Goal: Information Seeking & Learning: Check status

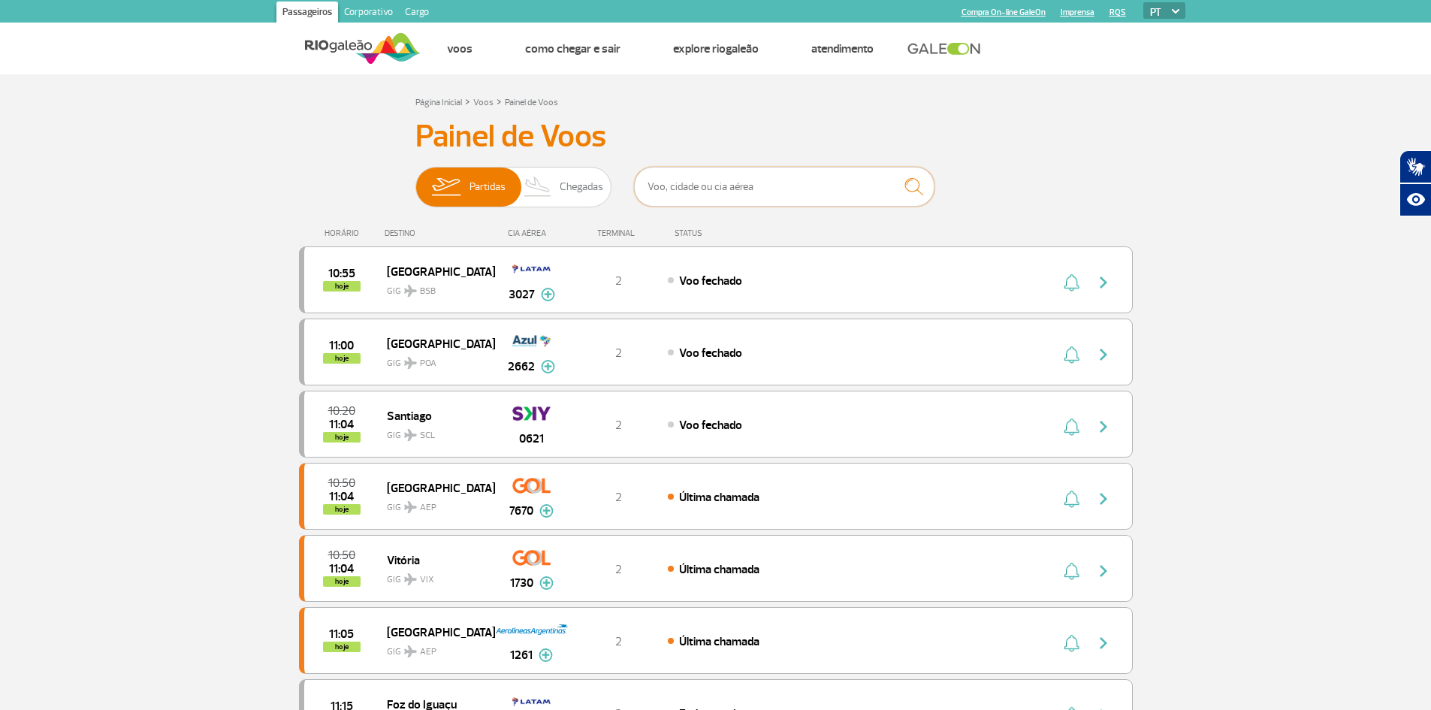
click at [722, 190] on input "text" at bounding box center [784, 187] width 300 height 40
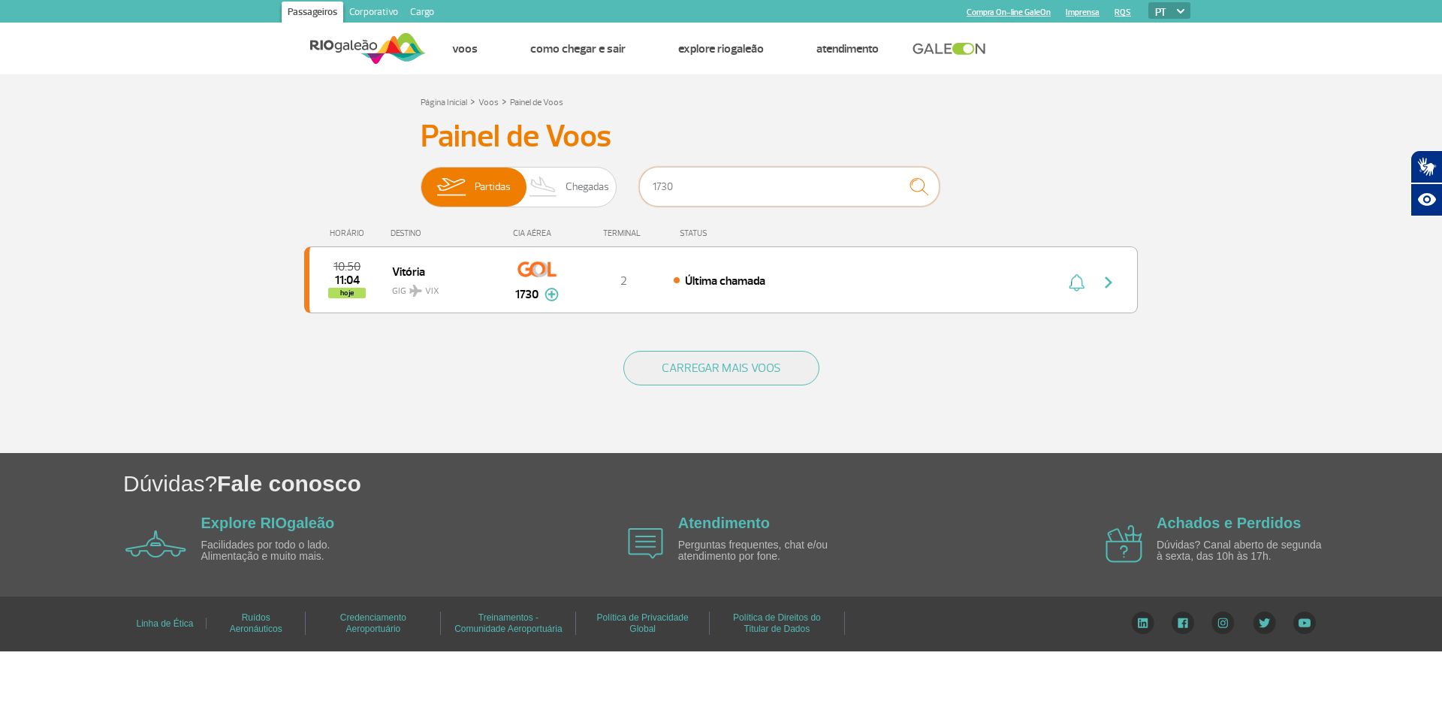
type input "1730"
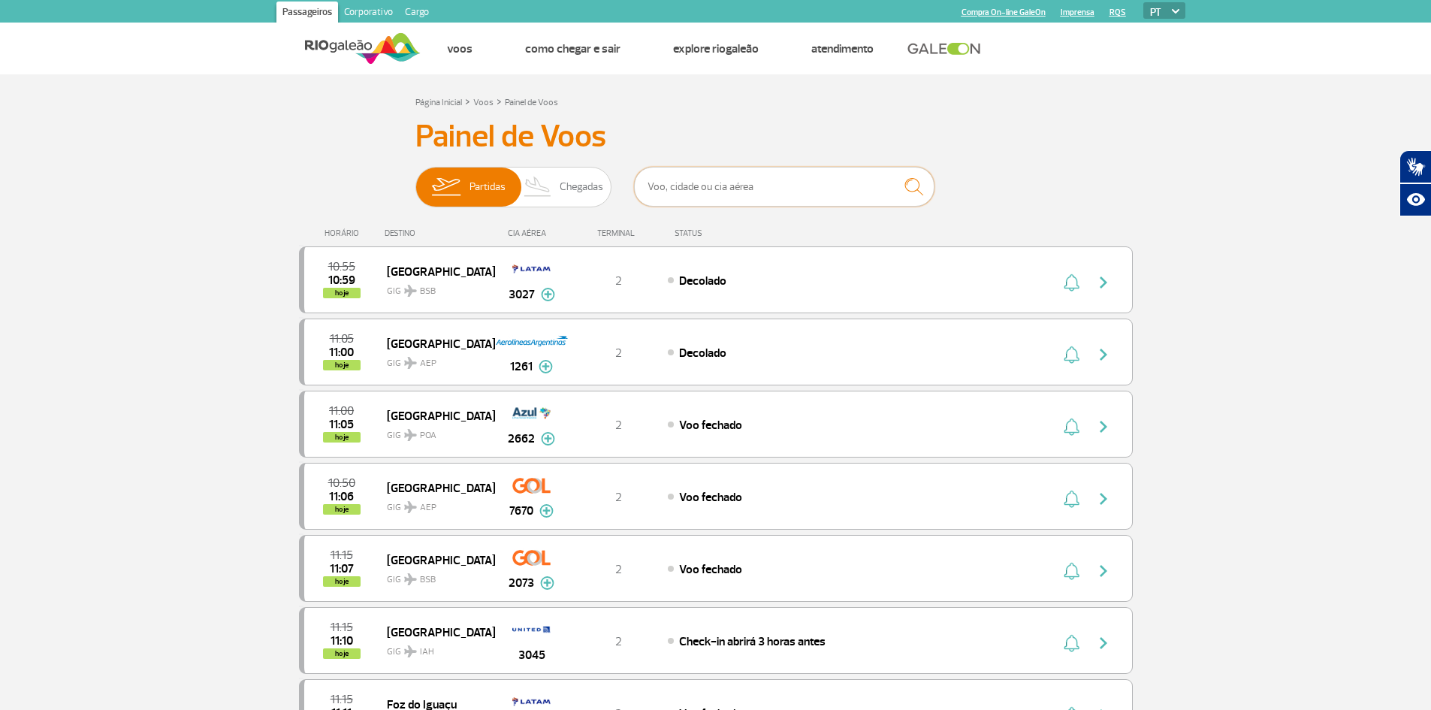
click at [723, 193] on input "text" at bounding box center [784, 187] width 300 height 40
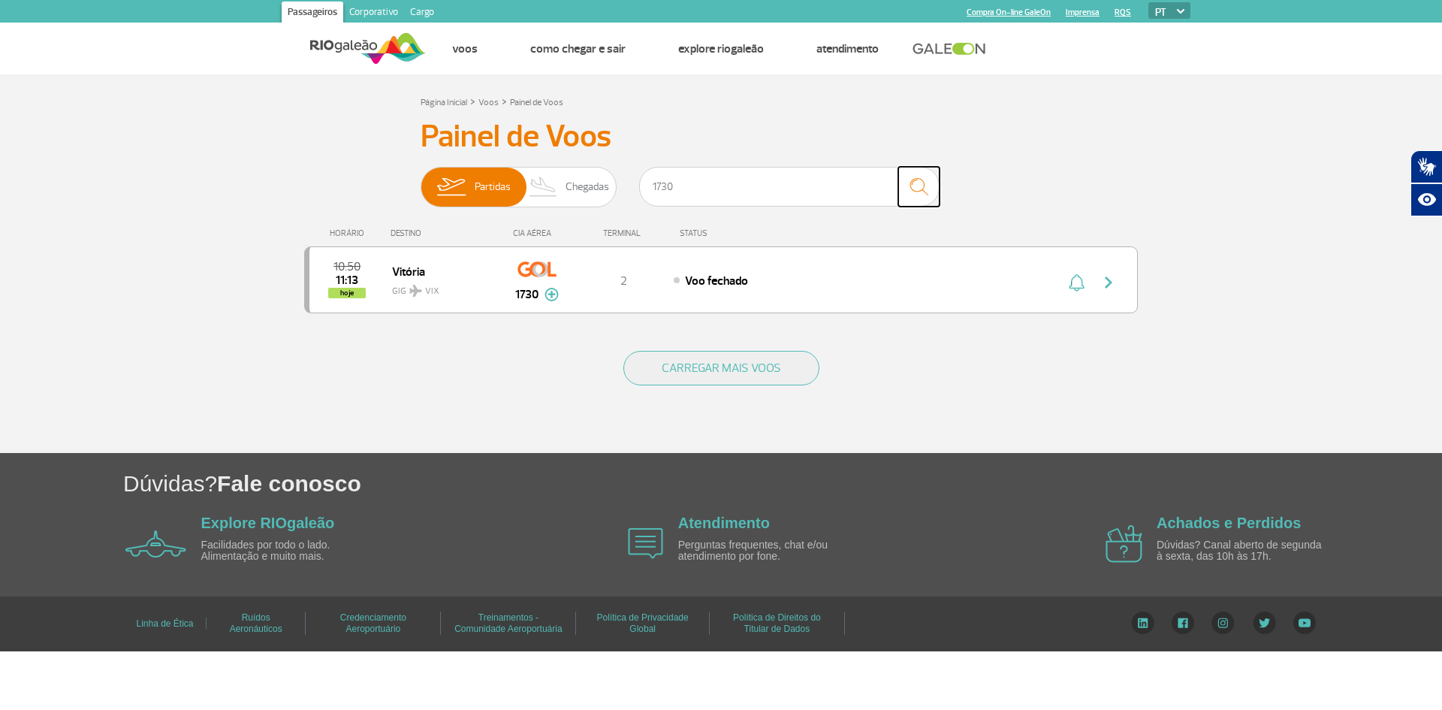
click at [917, 189] on img "submit" at bounding box center [919, 186] width 32 height 31
drag, startPoint x: 677, startPoint y: 192, endPoint x: 578, endPoint y: 230, distance: 107.0
click at [584, 216] on div "Painel de Voos Partidas Chegadas 1730 10:50 11:13 hoje Vitória GIG VIX 1730 Par…" at bounding box center [721, 225] width 834 height 214
click at [917, 185] on img "submit" at bounding box center [919, 186] width 32 height 31
drag, startPoint x: 807, startPoint y: 189, endPoint x: 538, endPoint y: 193, distance: 268.9
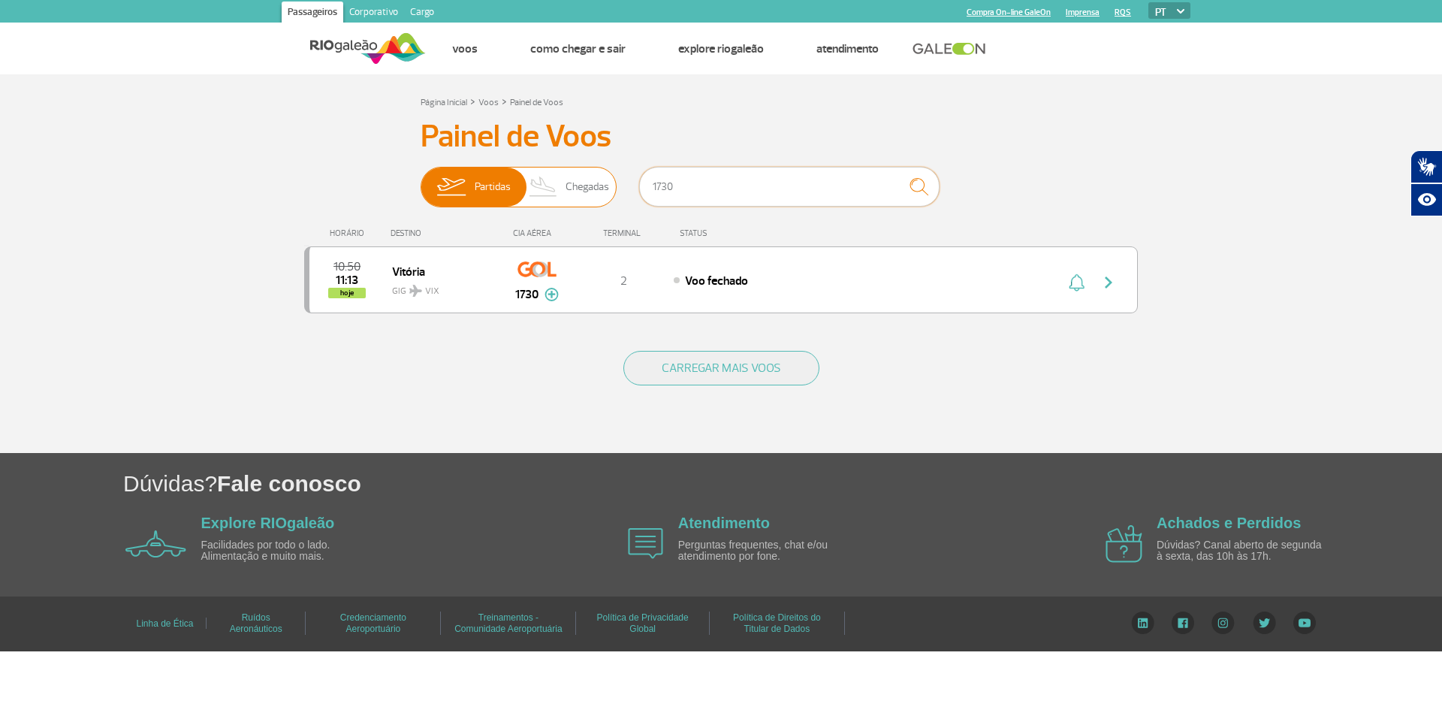
click at [538, 193] on div "Partidas Chegadas 1730" at bounding box center [721, 189] width 601 height 45
type input "1730"
